Goal: Information Seeking & Learning: Learn about a topic

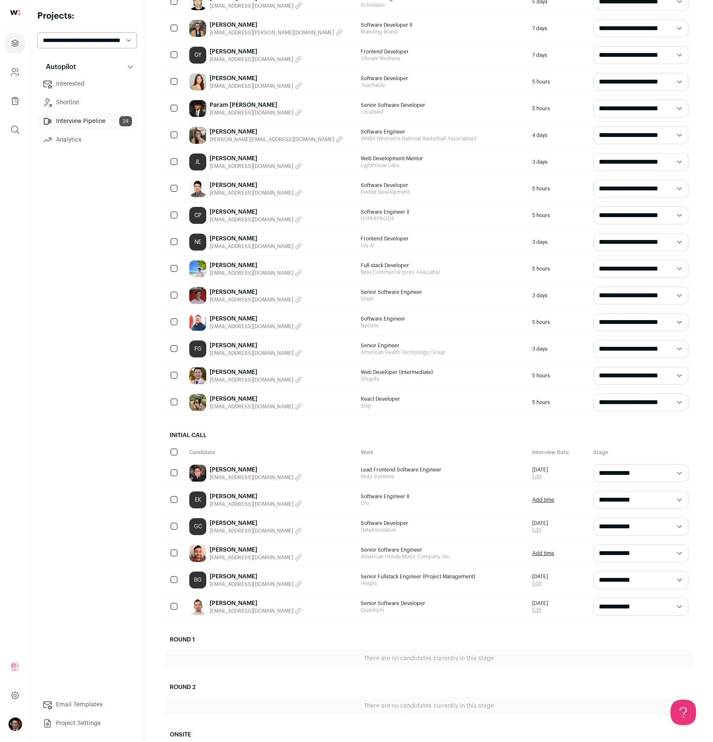
scroll to position [293, 0]
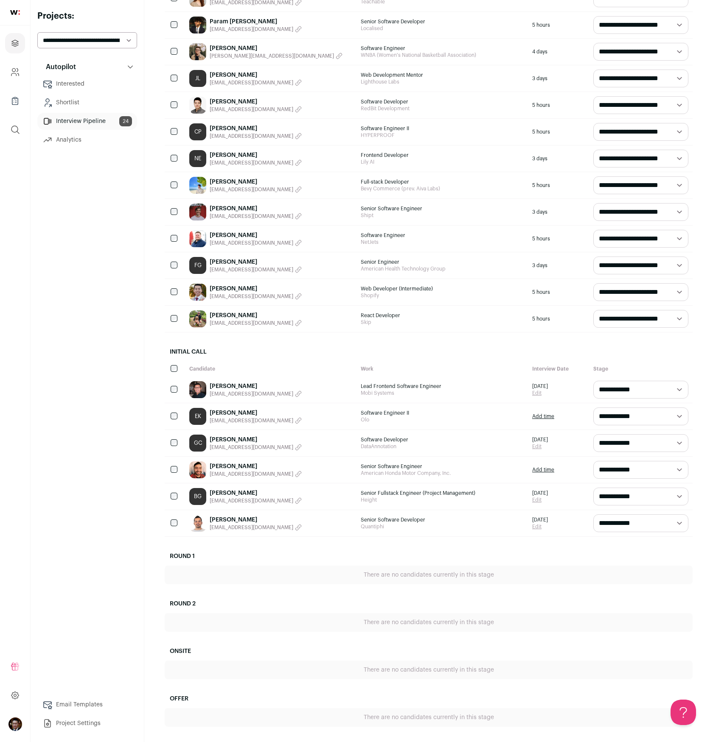
click at [226, 494] on link "Benny Guan" at bounding box center [256, 493] width 92 height 8
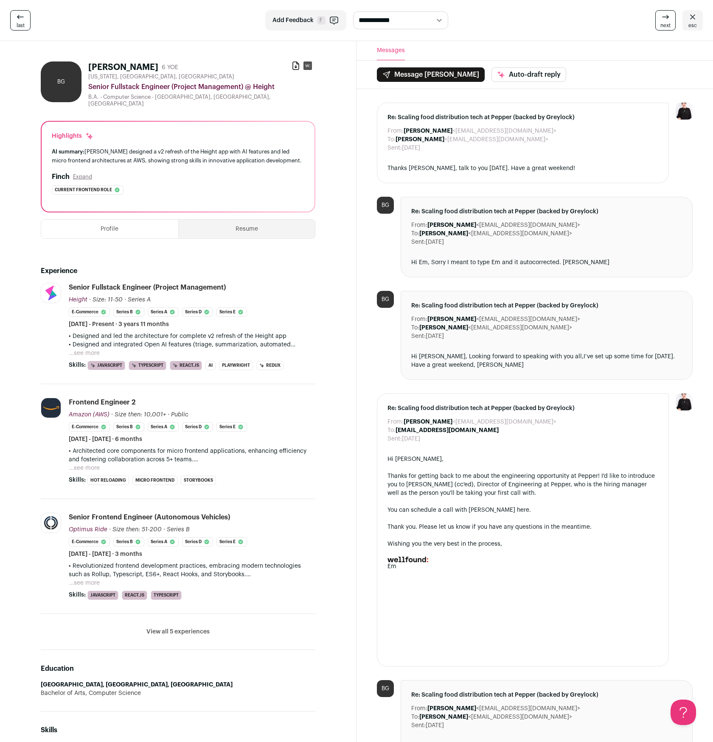
click at [263, 233] on ul "Profile Resume" at bounding box center [178, 229] width 274 height 20
click at [238, 228] on button "Resume" at bounding box center [247, 229] width 137 height 19
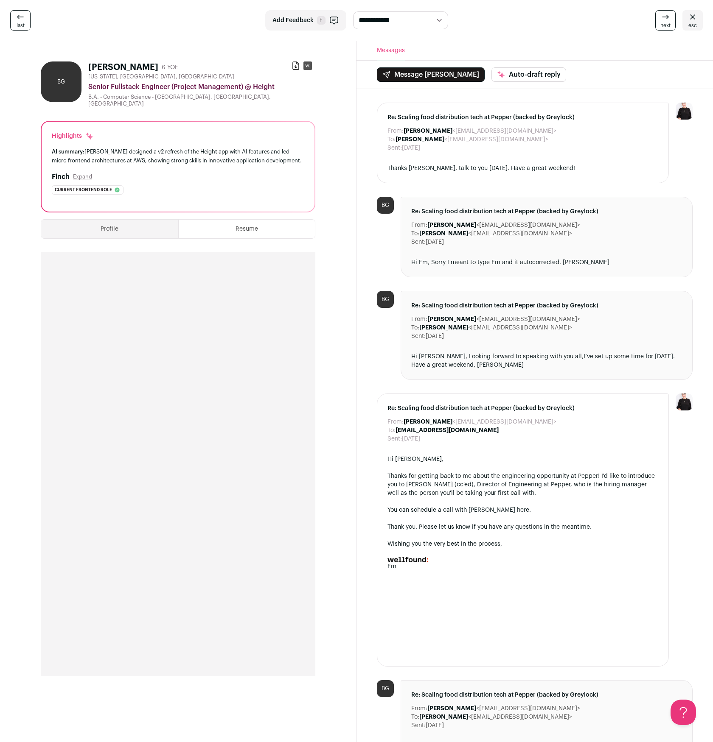
click at [106, 213] on div "Profile Resume Experience Height height.app Add to company list Public / Privat…" at bounding box center [178, 451] width 274 height 478
click at [101, 235] on div "Profile Resume Experience Height height.app Add to company list Public / Privat…" at bounding box center [178, 451] width 274 height 478
click at [106, 229] on button "Profile" at bounding box center [109, 229] width 137 height 19
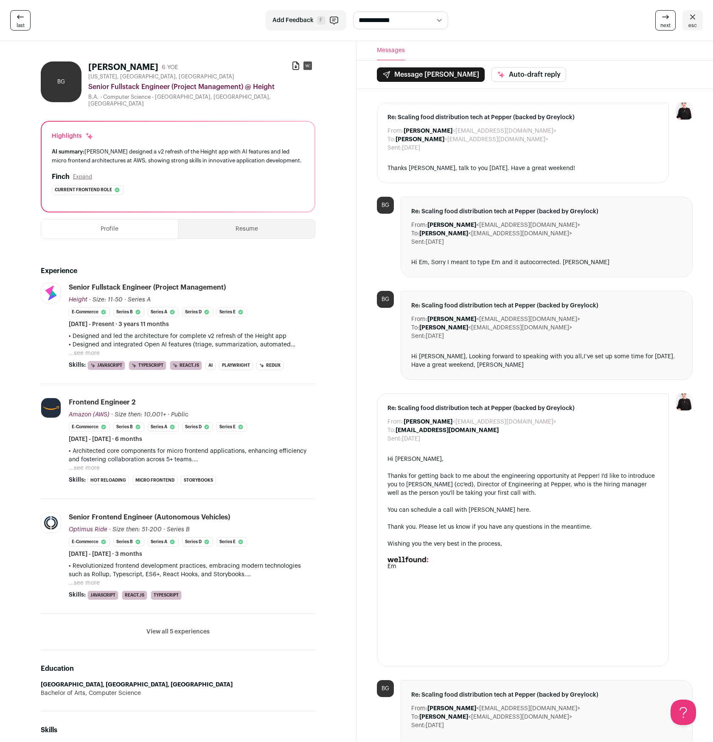
click at [246, 221] on button "Resume" at bounding box center [247, 229] width 137 height 19
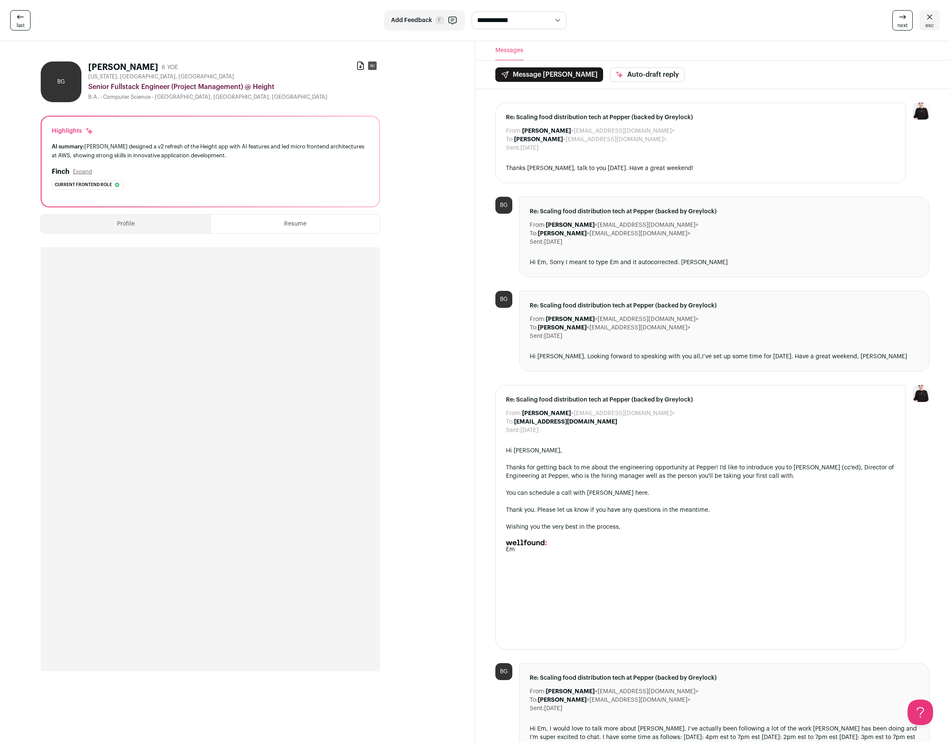
drag, startPoint x: 556, startPoint y: 137, endPoint x: 629, endPoint y: 137, distance: 72.5
click at [629, 137] on dd "Benny Guan <bennyguan123@gmail.com>" at bounding box center [590, 139] width 153 height 8
copy dd "bennyguan123@gmail.com"
click at [358, 66] on icon at bounding box center [361, 66] width 6 height 8
click at [712, 24] on span "esc" at bounding box center [929, 25] width 8 height 7
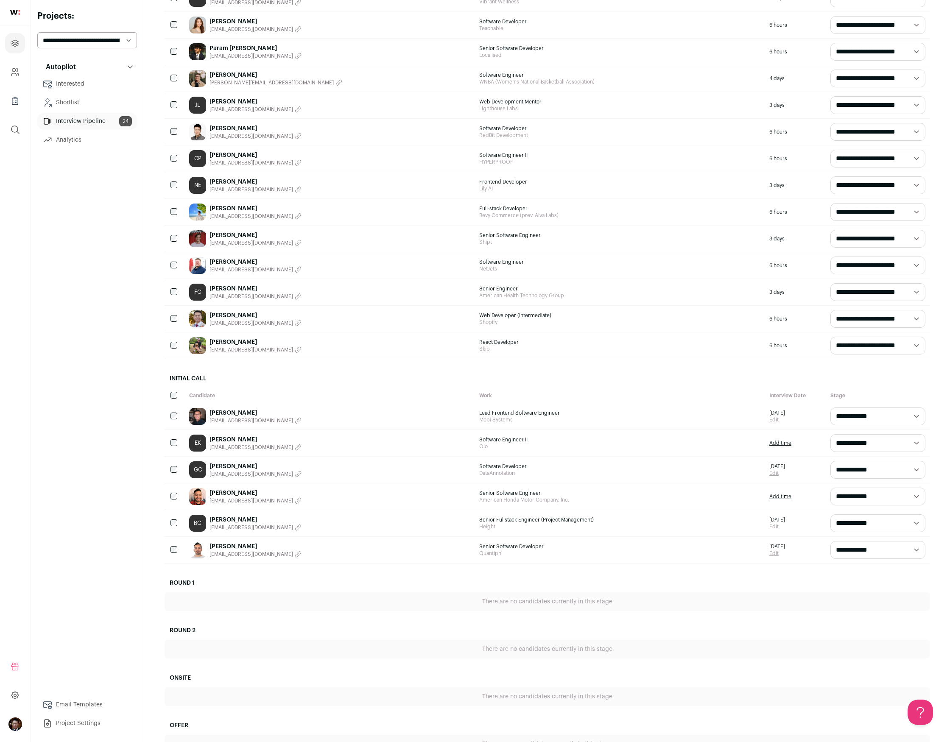
scroll to position [268, 0]
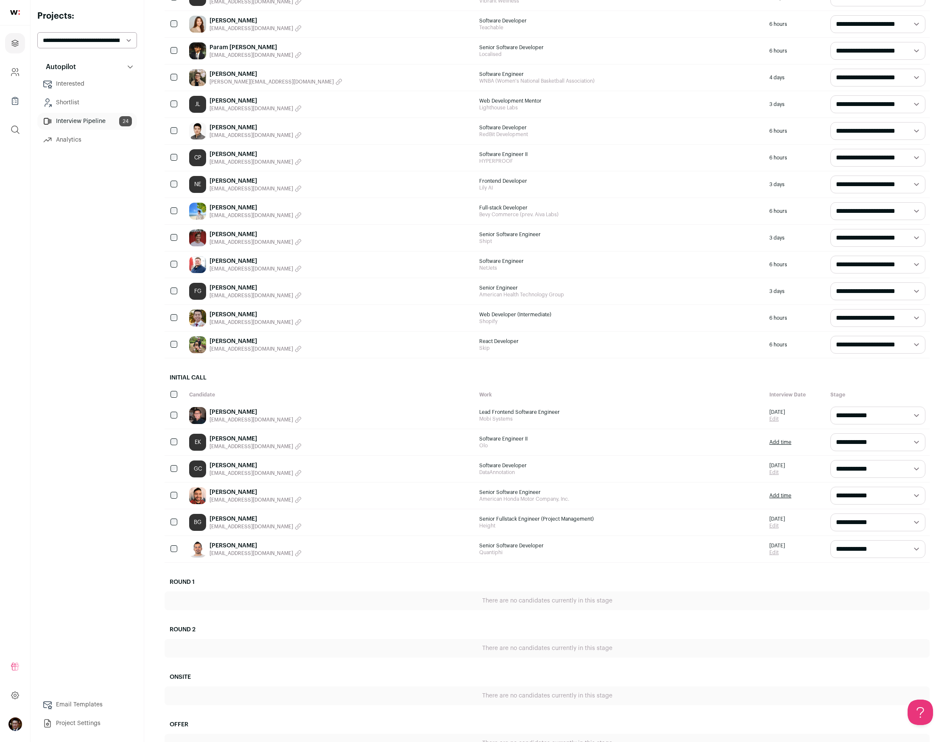
click at [223, 546] on link "Vikrant Rajan" at bounding box center [256, 546] width 92 height 8
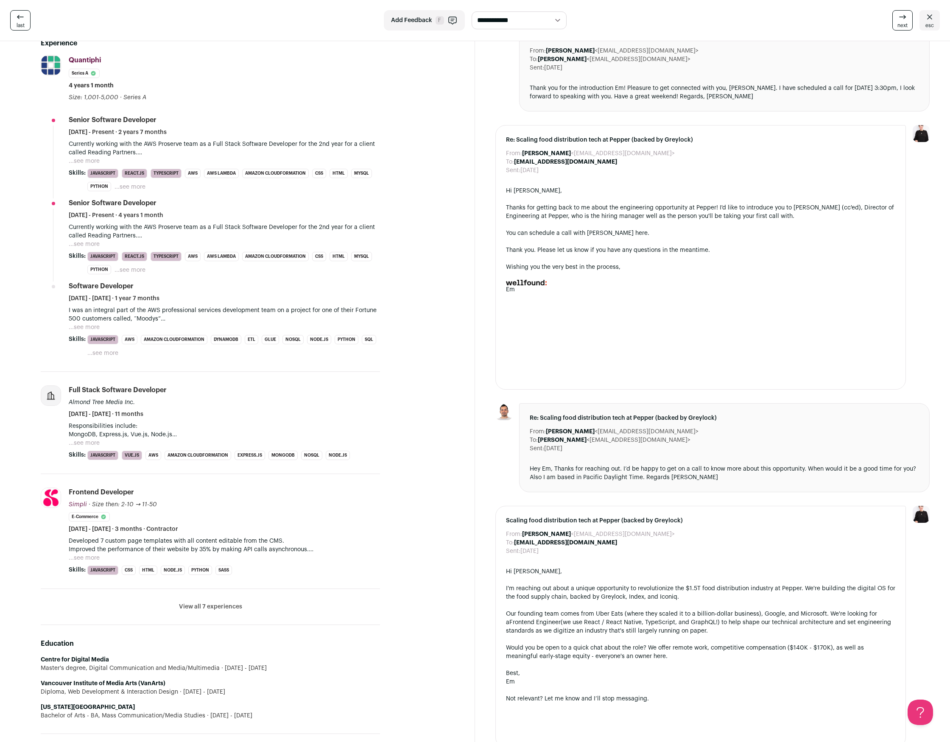
scroll to position [229, 0]
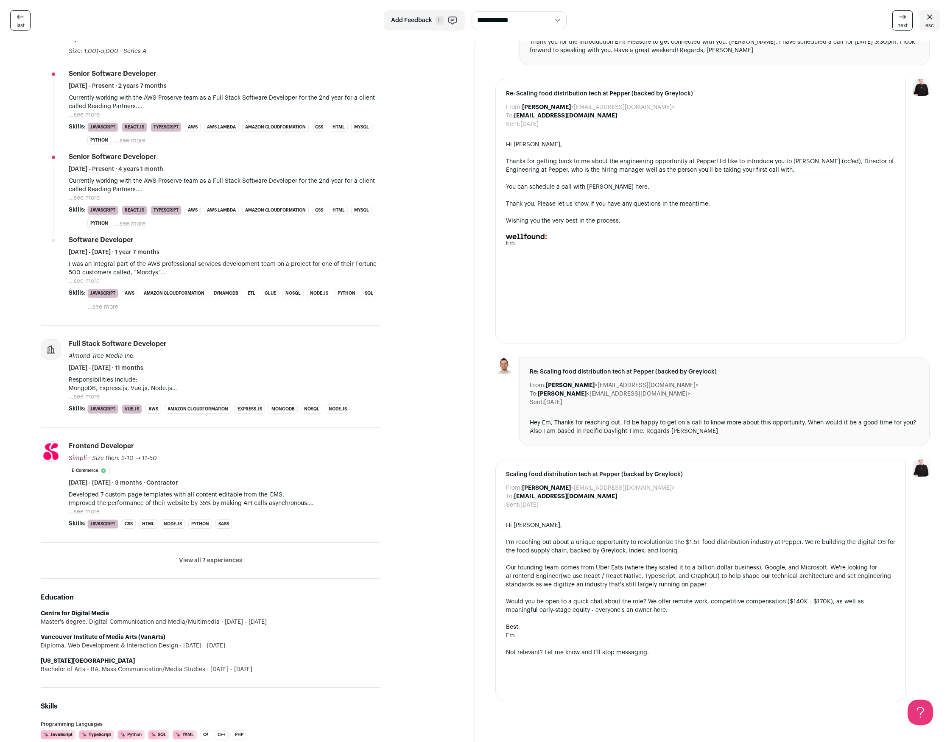
click at [201, 559] on button "View all 7 experiences" at bounding box center [210, 560] width 63 height 8
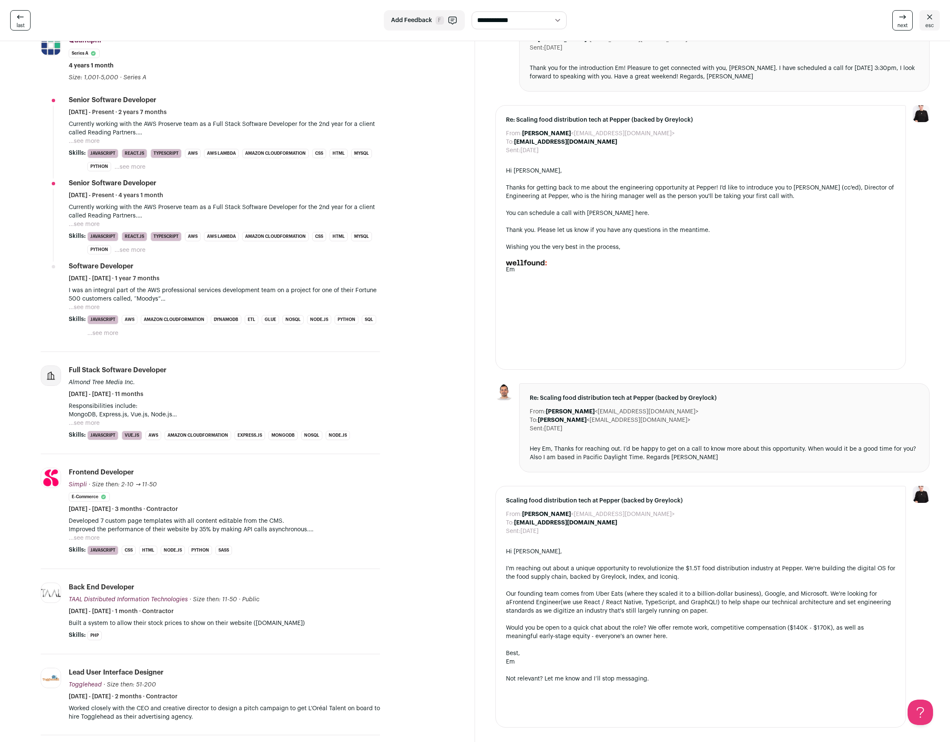
scroll to position [103, 0]
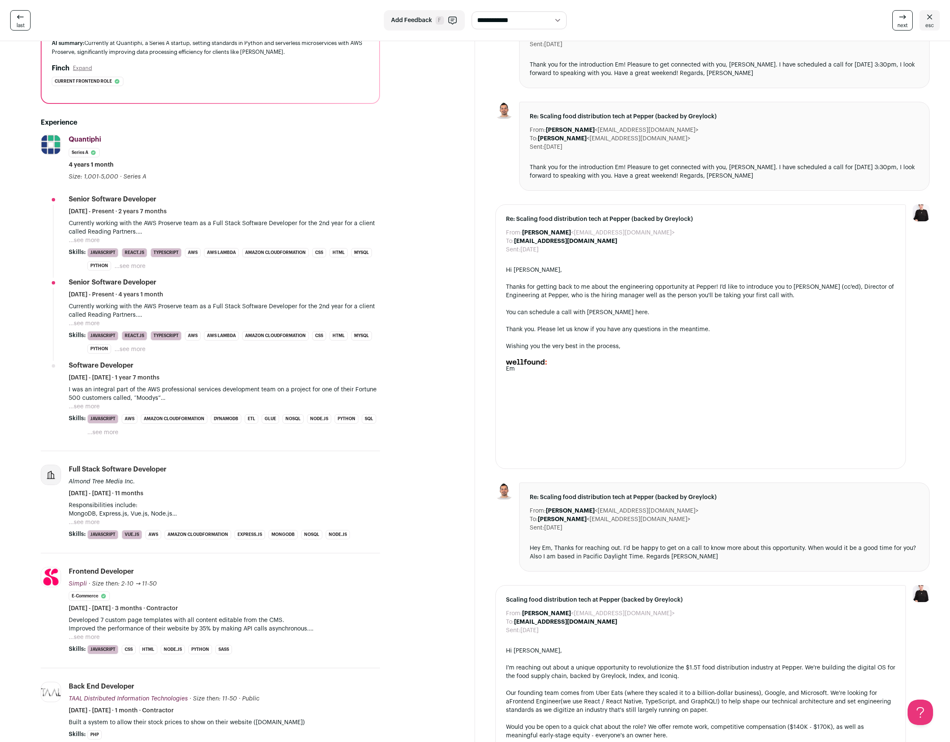
click at [92, 236] on button "...see more" at bounding box center [84, 240] width 31 height 8
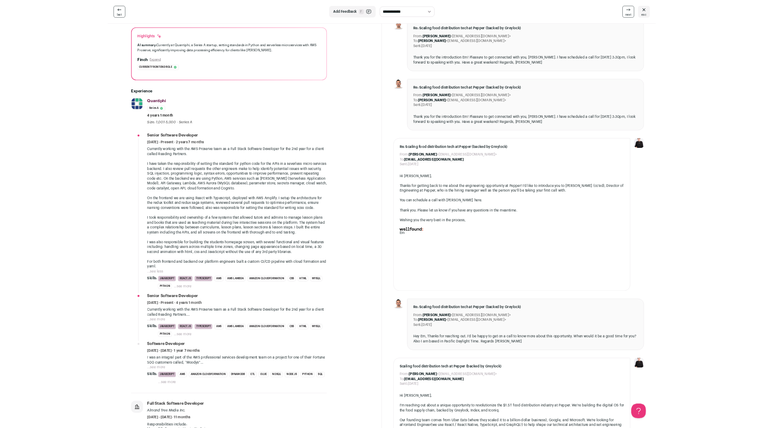
scroll to position [0, 0]
